Goal: Transaction & Acquisition: Purchase product/service

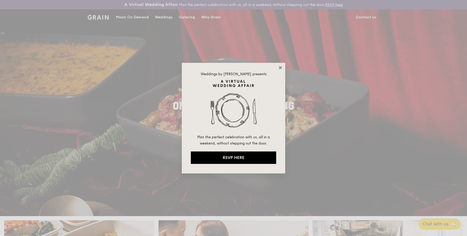
click at [279, 69] on icon at bounding box center [280, 67] width 5 height 5
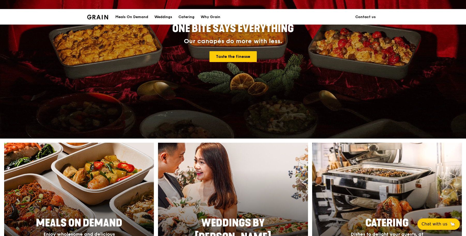
scroll to position [233, 0]
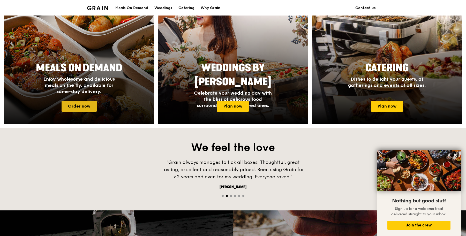
click at [81, 107] on link "Order now" at bounding box center [78, 106] width 35 height 11
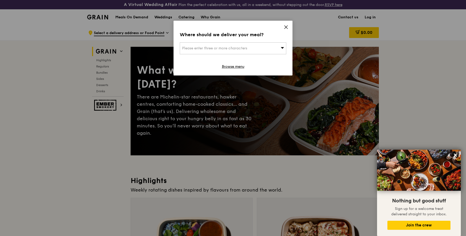
click at [287, 27] on icon at bounding box center [285, 27] width 5 height 5
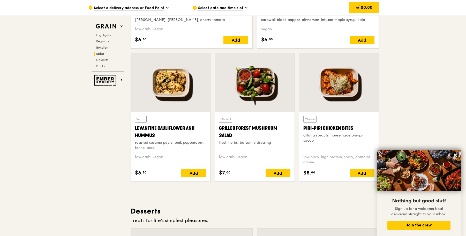
scroll to position [1266, 0]
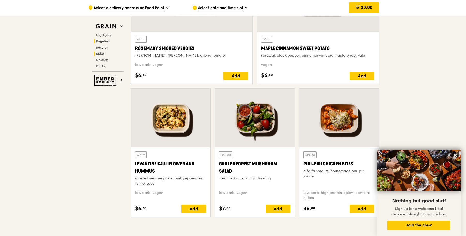
click at [104, 43] on h2 "Regulars" at bounding box center [108, 41] width 29 height 4
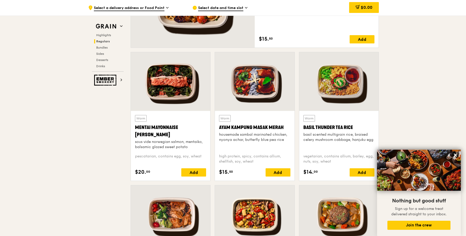
scroll to position [354, 0]
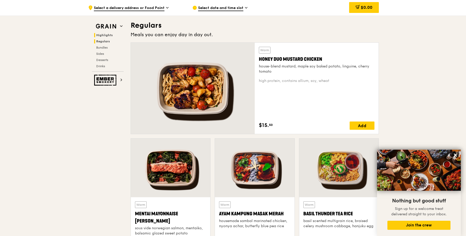
click at [102, 34] on span "Highlights" at bounding box center [104, 35] width 17 height 4
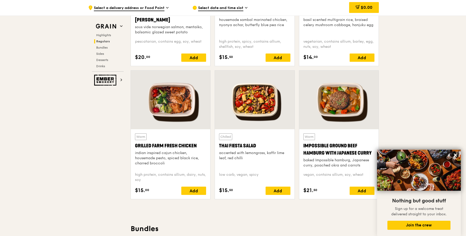
scroll to position [568, 0]
